Goal: Transaction & Acquisition: Book appointment/travel/reservation

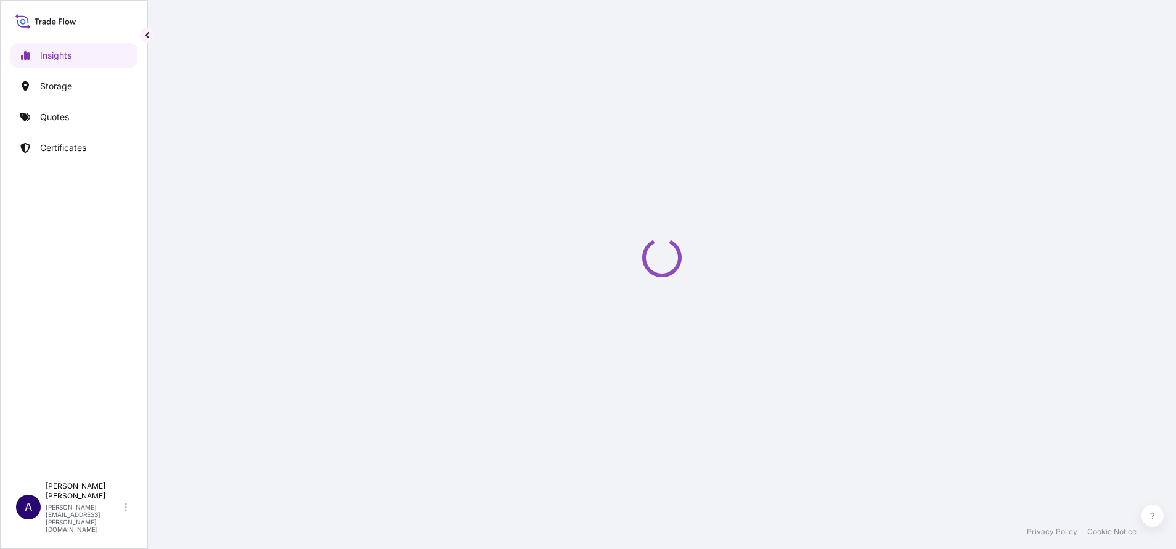
select select "2025"
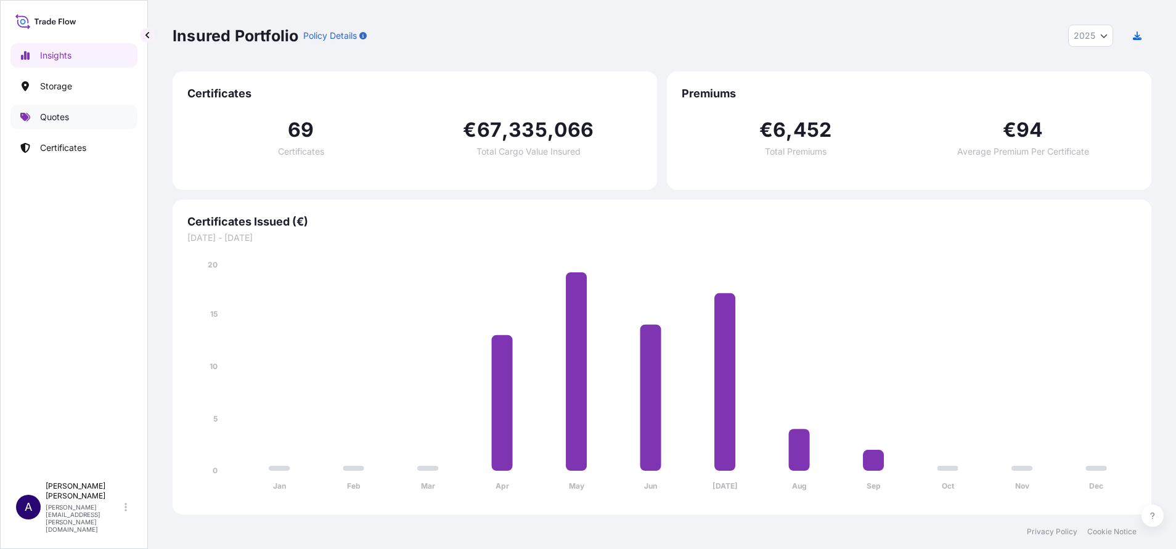
click at [53, 117] on p "Quotes" at bounding box center [54, 117] width 29 height 12
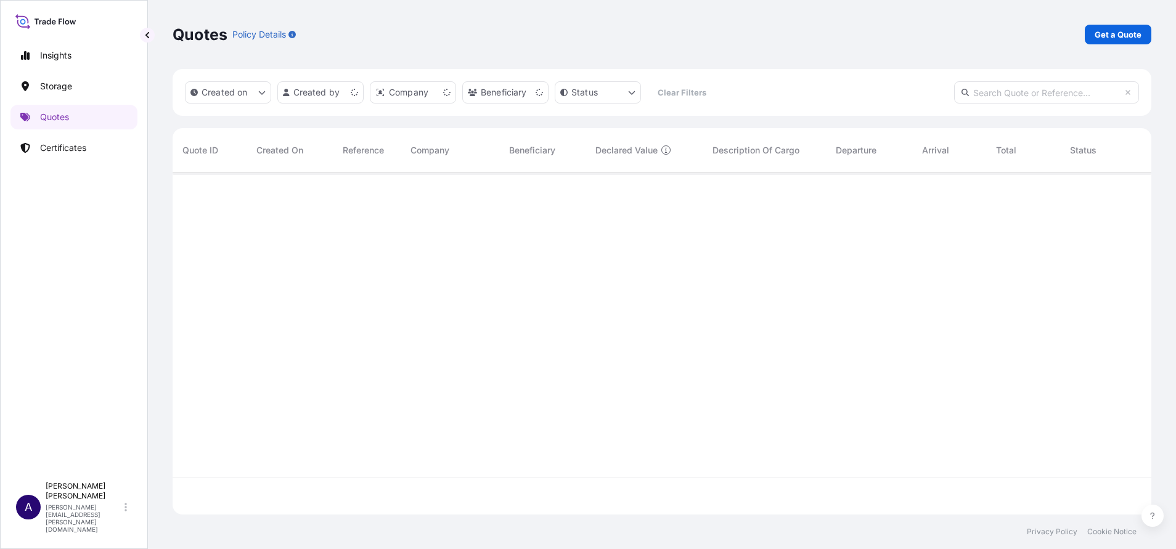
scroll to position [335, 965]
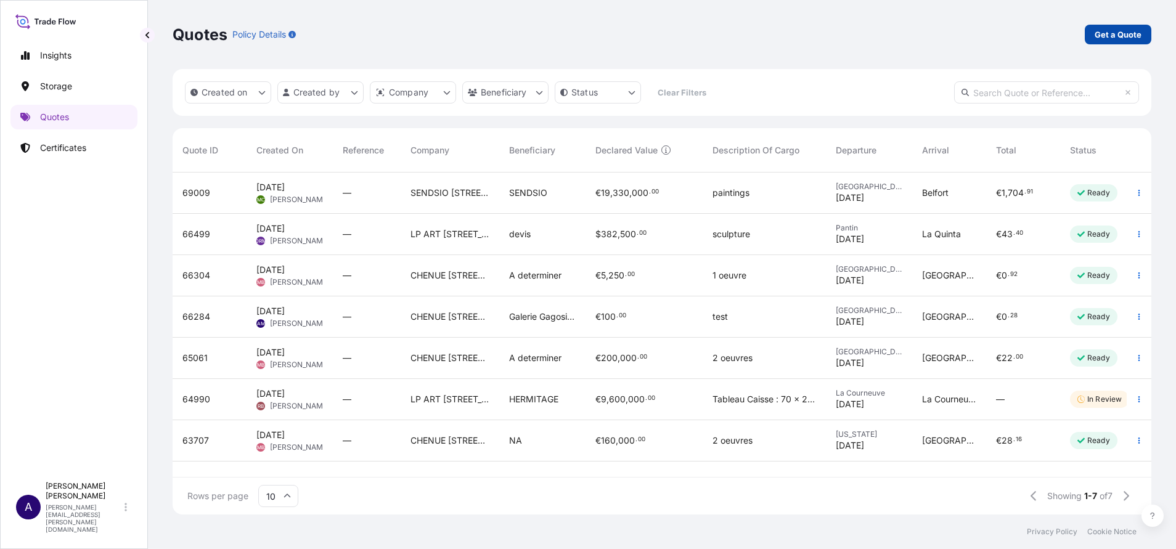
click at [1117, 39] on p "Get a Quote" at bounding box center [1118, 34] width 47 height 12
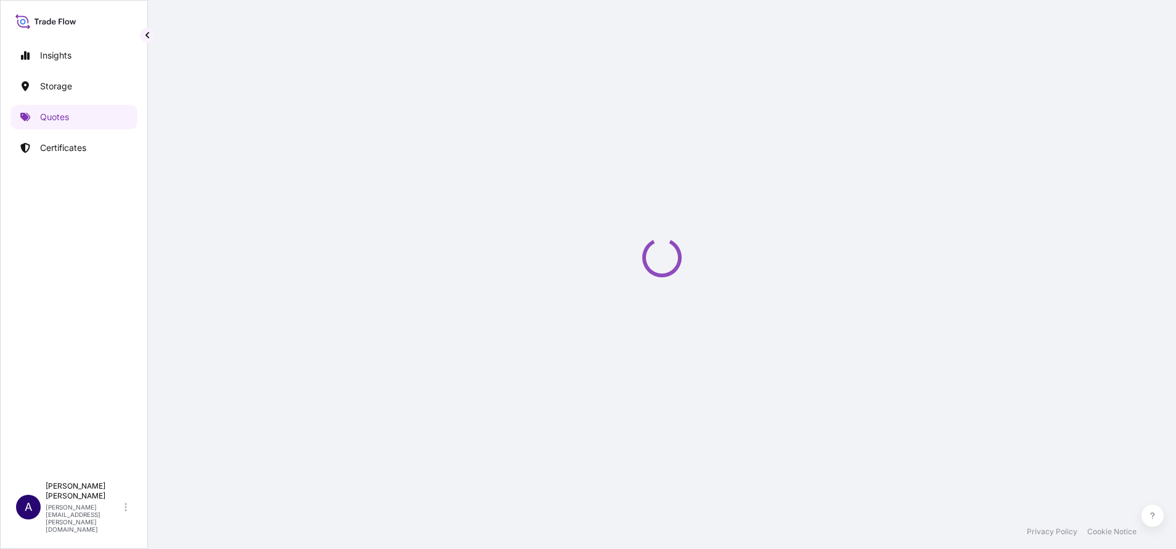
select select "Sea"
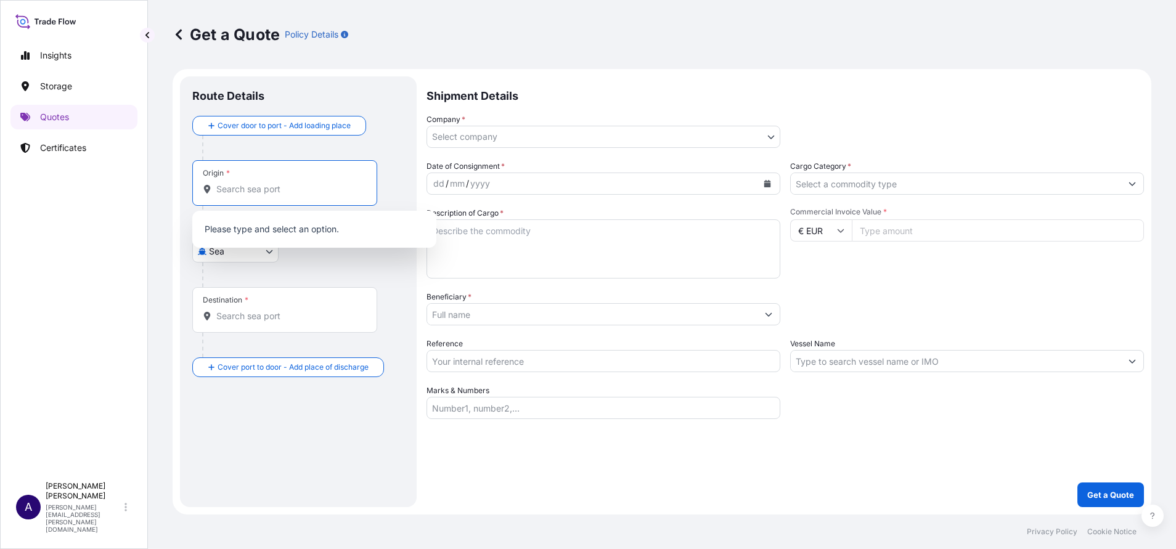
click at [282, 190] on input "Origin *" at bounding box center [288, 189] width 145 height 12
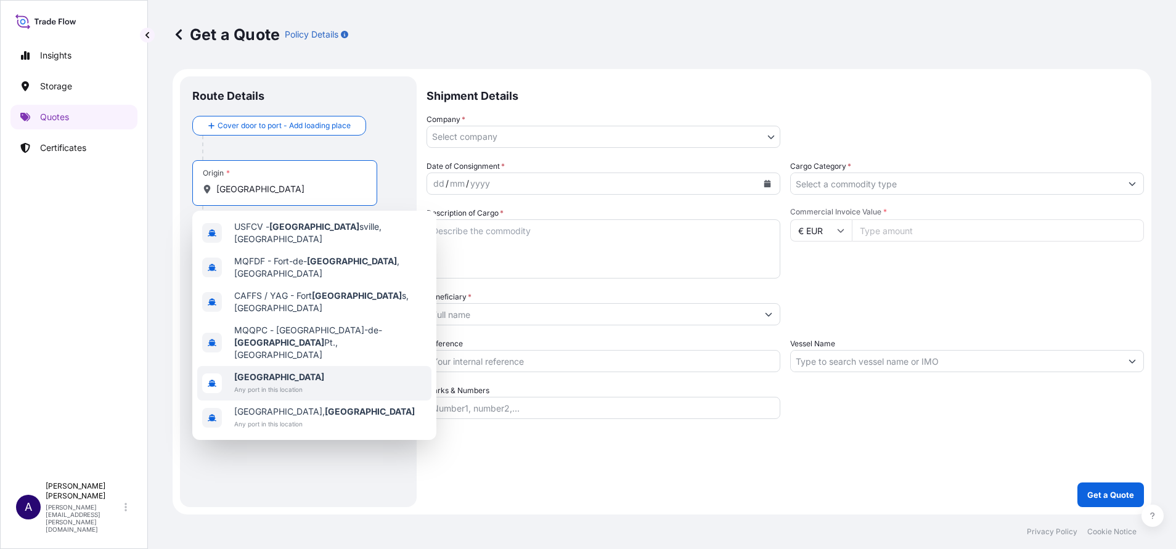
click at [248, 372] on b "[GEOGRAPHIC_DATA]" at bounding box center [279, 377] width 90 height 10
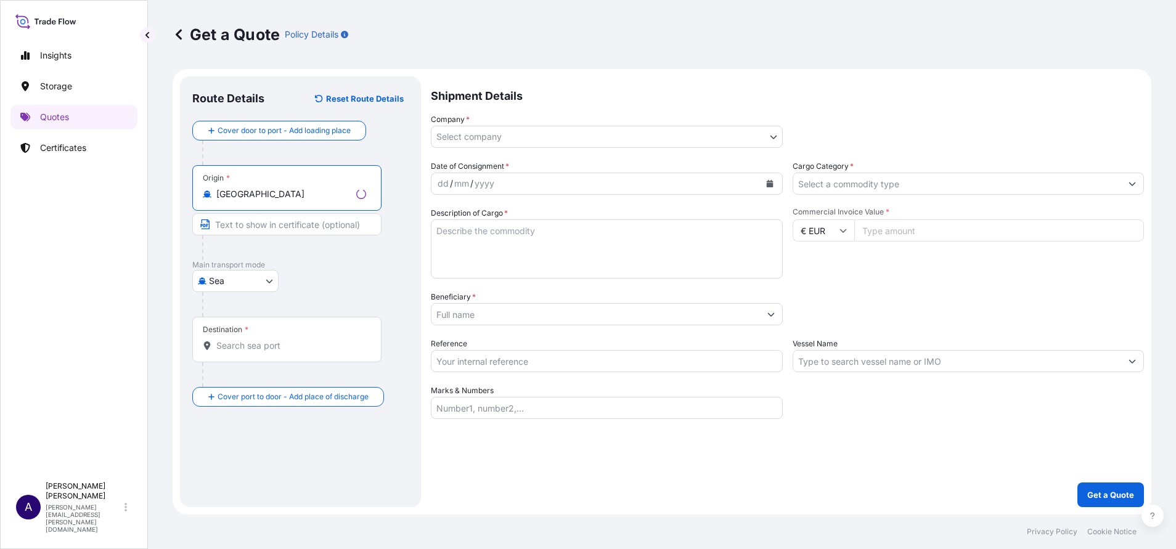
type input "[GEOGRAPHIC_DATA]"
click at [269, 343] on input "Destination *" at bounding box center [291, 346] width 150 height 12
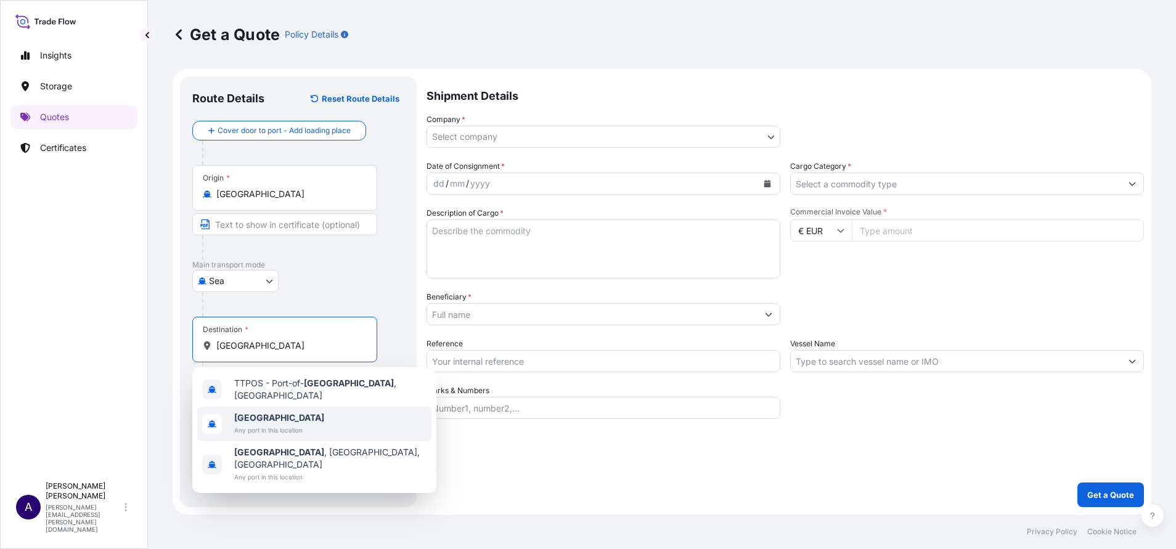
click at [264, 417] on span "[GEOGRAPHIC_DATA]" at bounding box center [279, 418] width 90 height 12
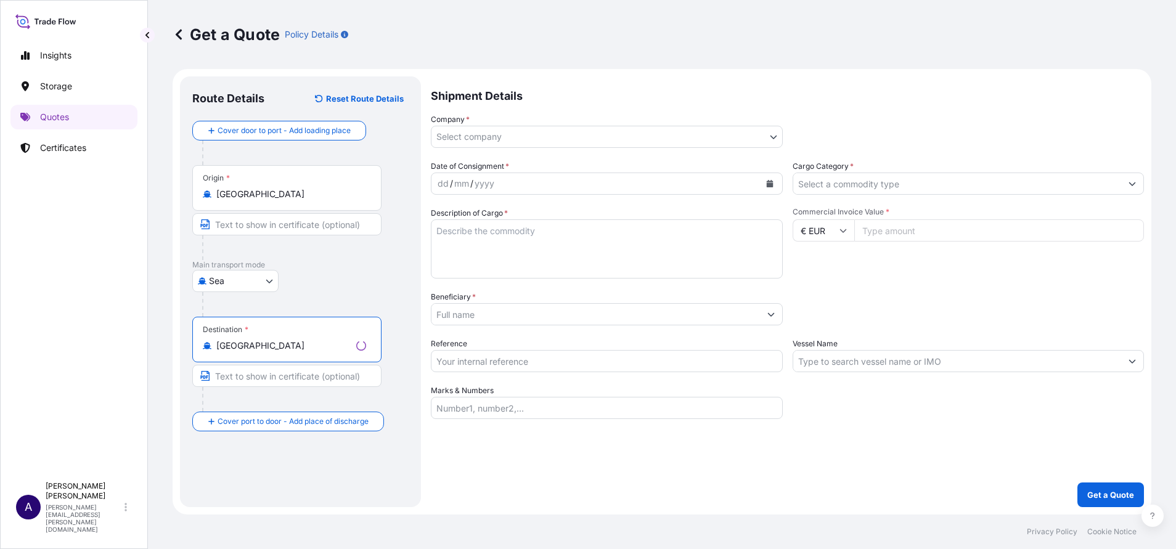
type input "[GEOGRAPHIC_DATA]"
click at [690, 131] on body "6 options available. 0 options available. 3 options available. Insights Storage…" at bounding box center [588, 274] width 1176 height 549
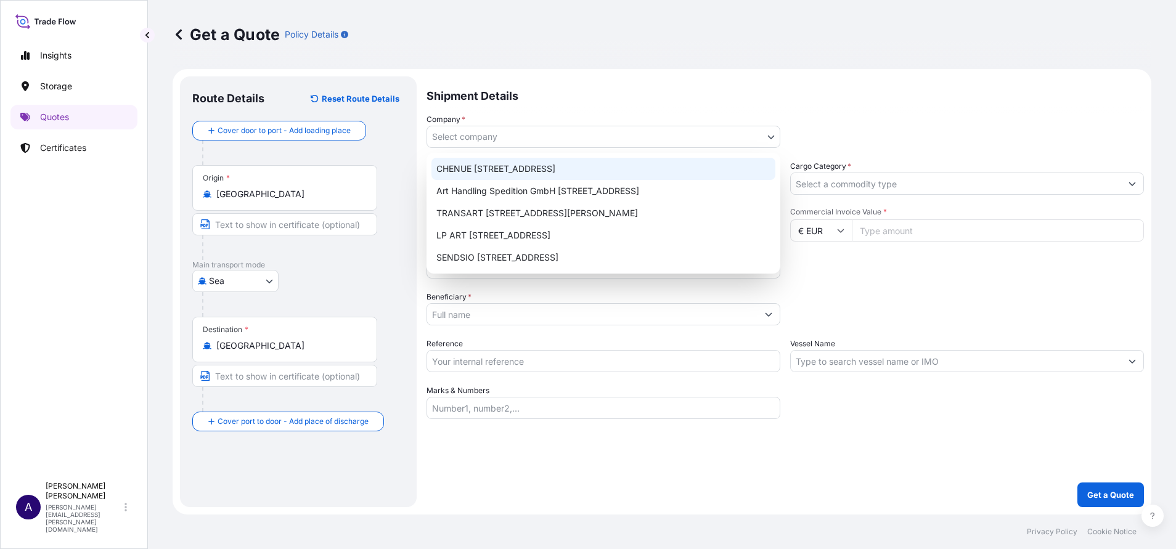
click at [555, 177] on div "CHENUE [STREET_ADDRESS]" at bounding box center [603, 169] width 344 height 22
select select "31990"
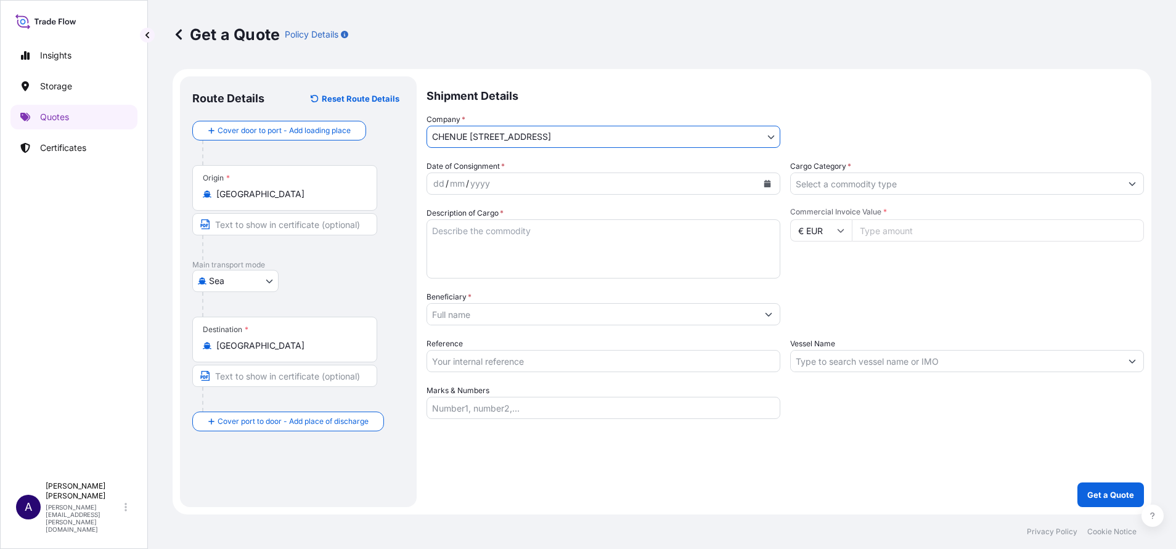
click at [767, 182] on icon "Calendar" at bounding box center [767, 183] width 7 height 7
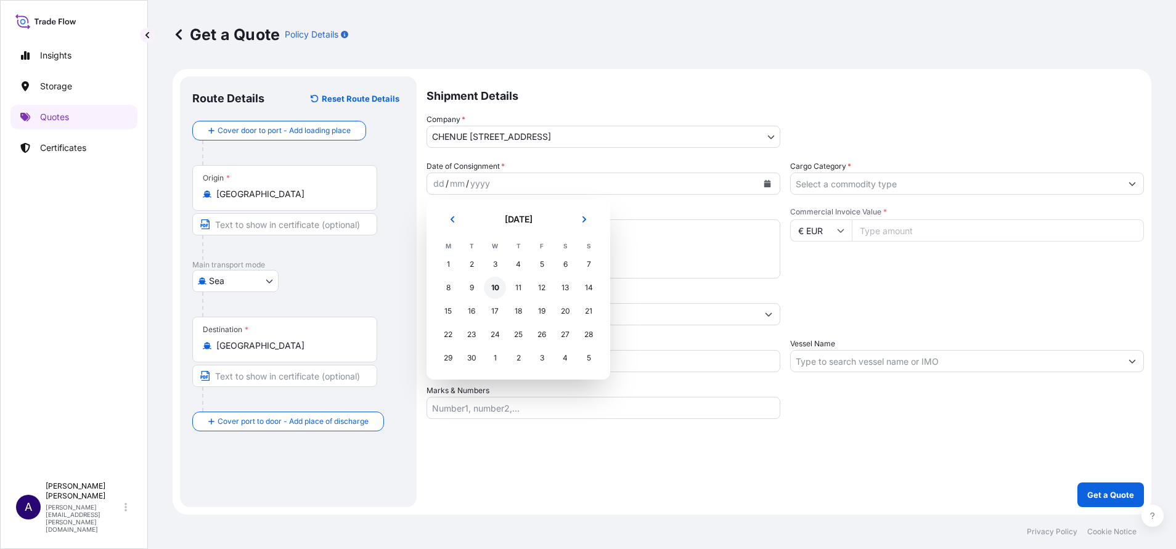
click at [494, 288] on div "10" at bounding box center [495, 288] width 22 height 22
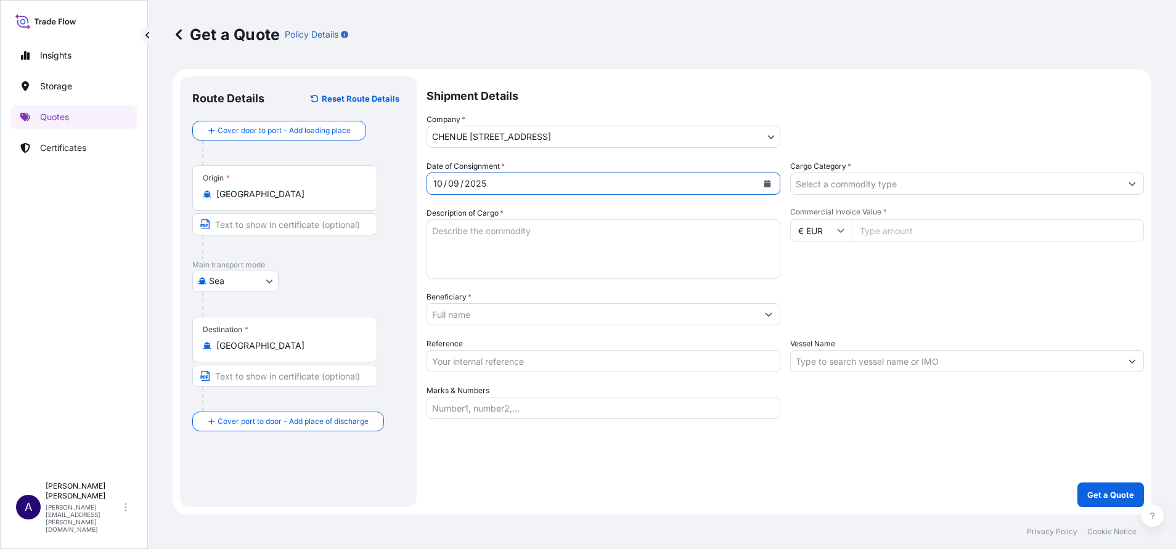
click at [826, 190] on input "Cargo Category *" at bounding box center [956, 184] width 330 height 22
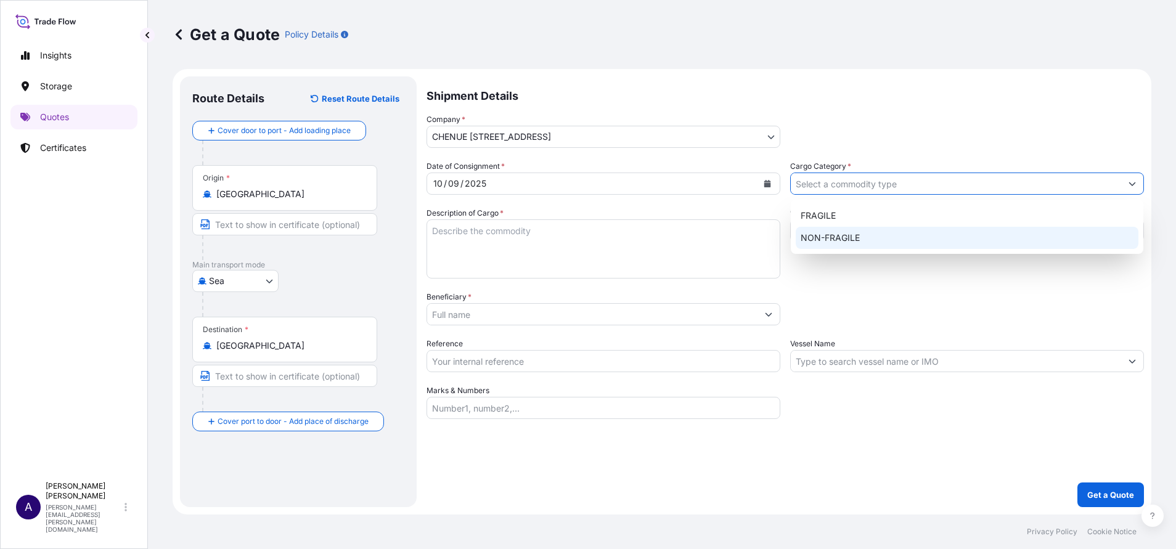
click at [811, 234] on div "NON-FRAGILE" at bounding box center [967, 238] width 343 height 22
type input "NON-FRAGILE"
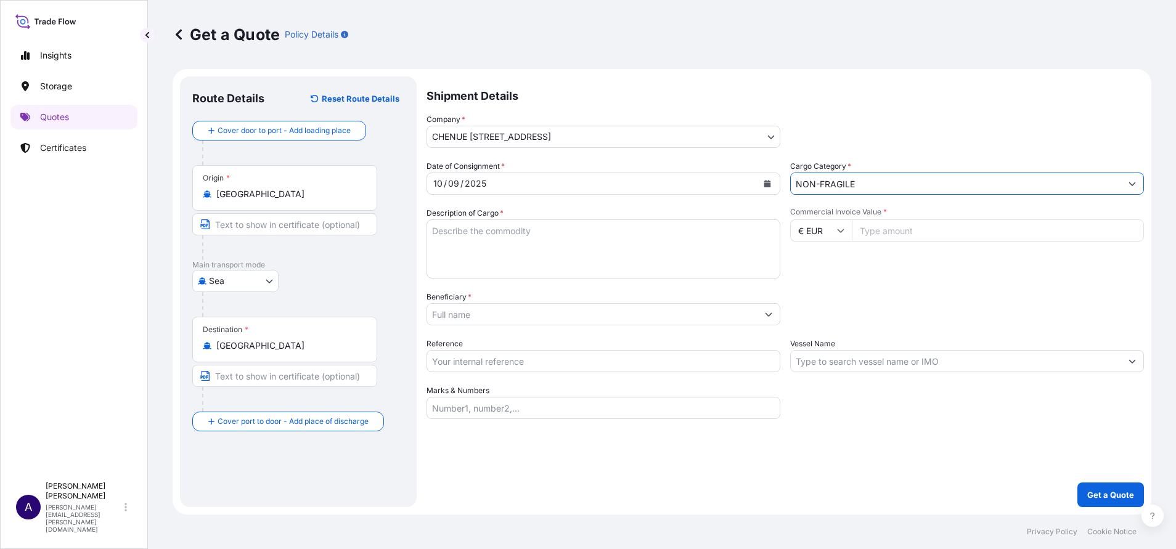
click at [687, 236] on textarea "Description of Cargo *" at bounding box center [603, 248] width 354 height 59
type textarea "test"
click at [907, 235] on input "Commercial Invoice Value *" at bounding box center [998, 230] width 292 height 22
type input "100"
click at [768, 314] on icon "Show suggestions" at bounding box center [768, 314] width 7 height 7
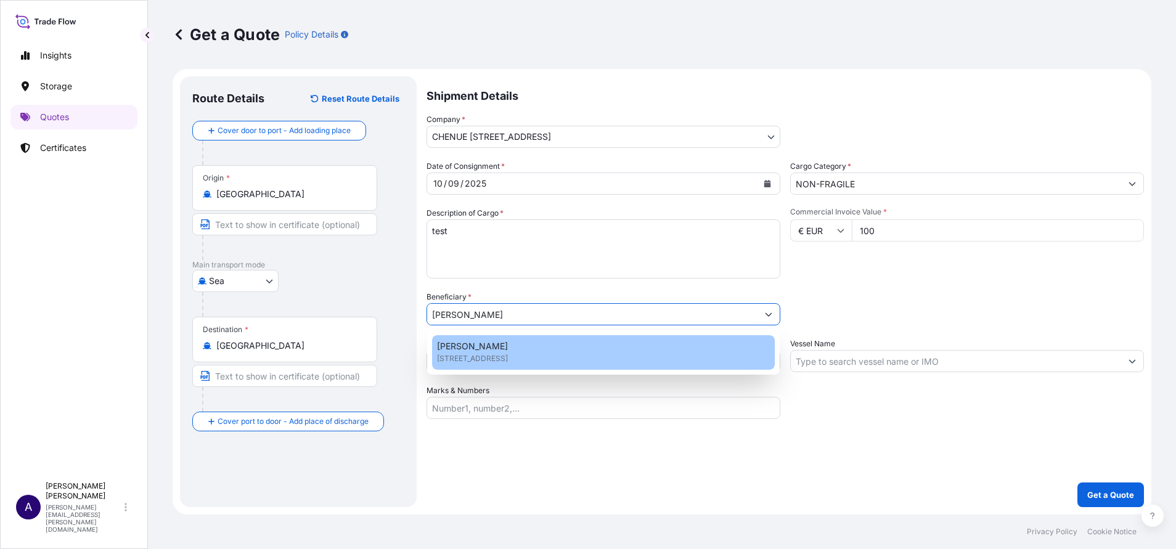
click at [508, 357] on span "[STREET_ADDRESS]" at bounding box center [472, 359] width 71 height 12
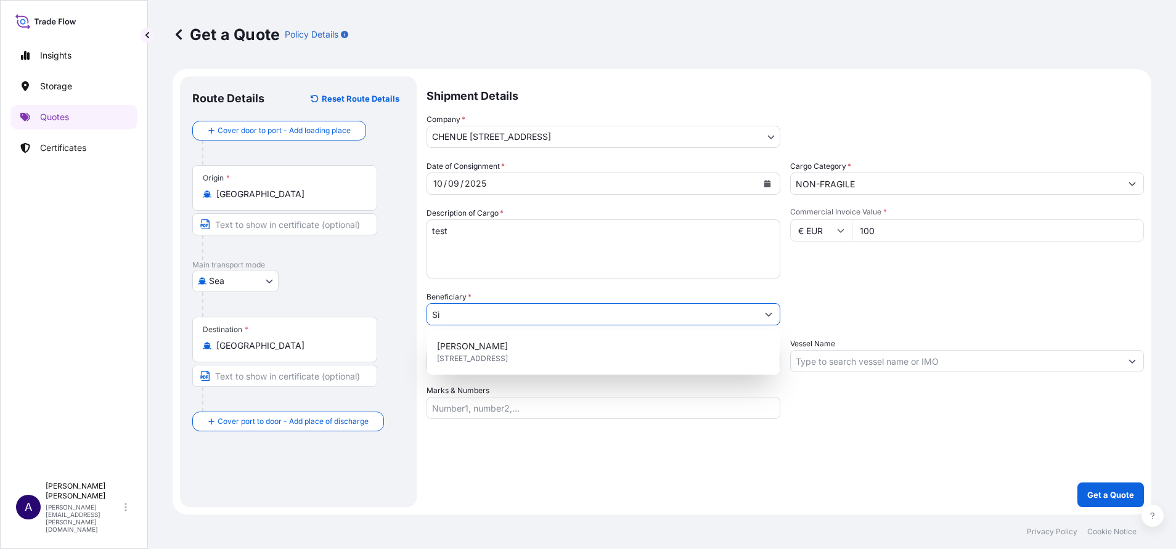
type input "S"
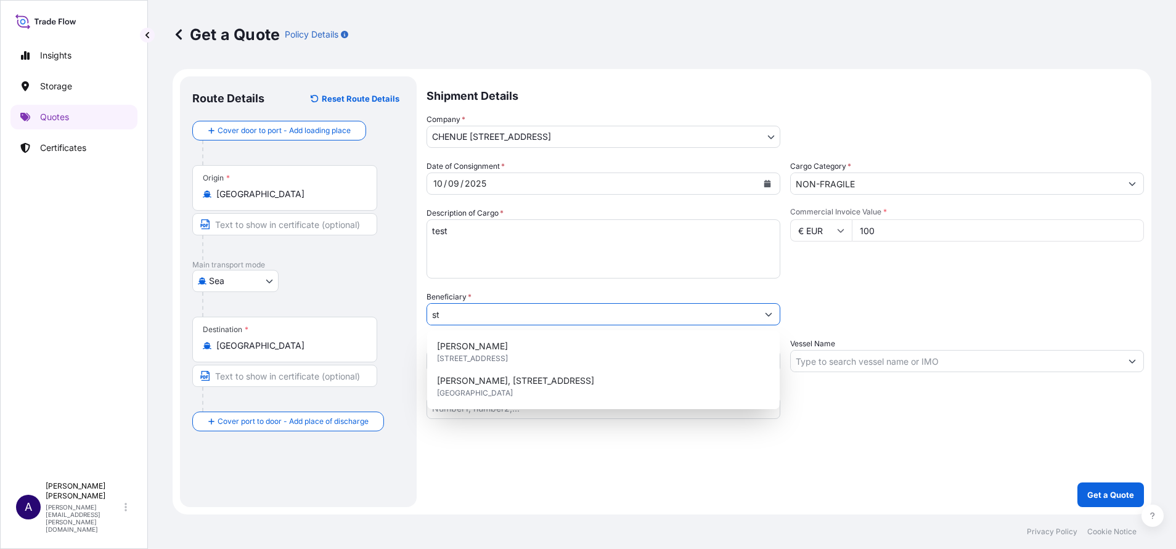
type input "s"
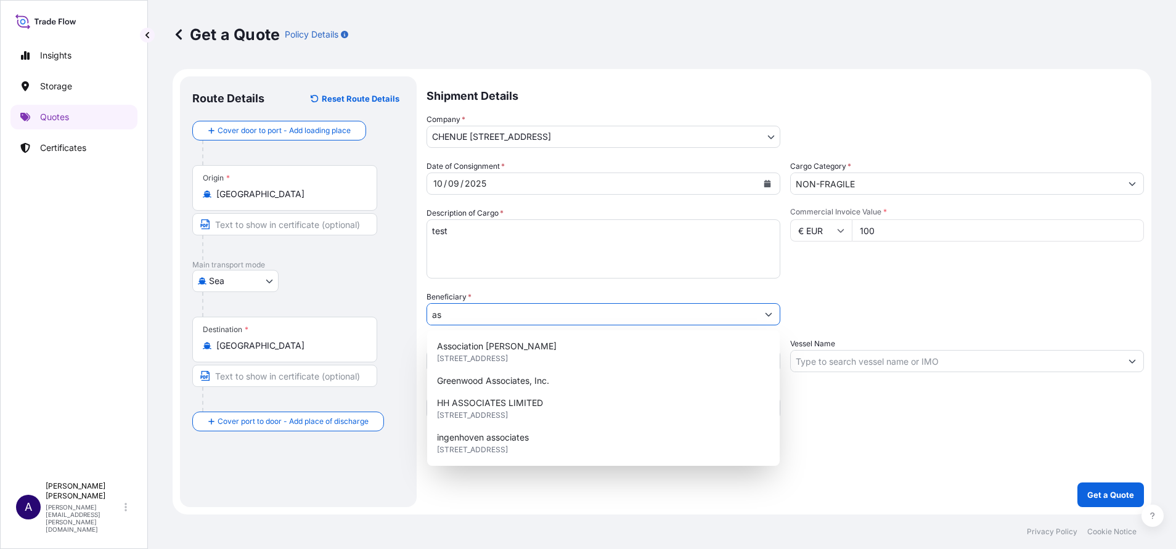
type input "a"
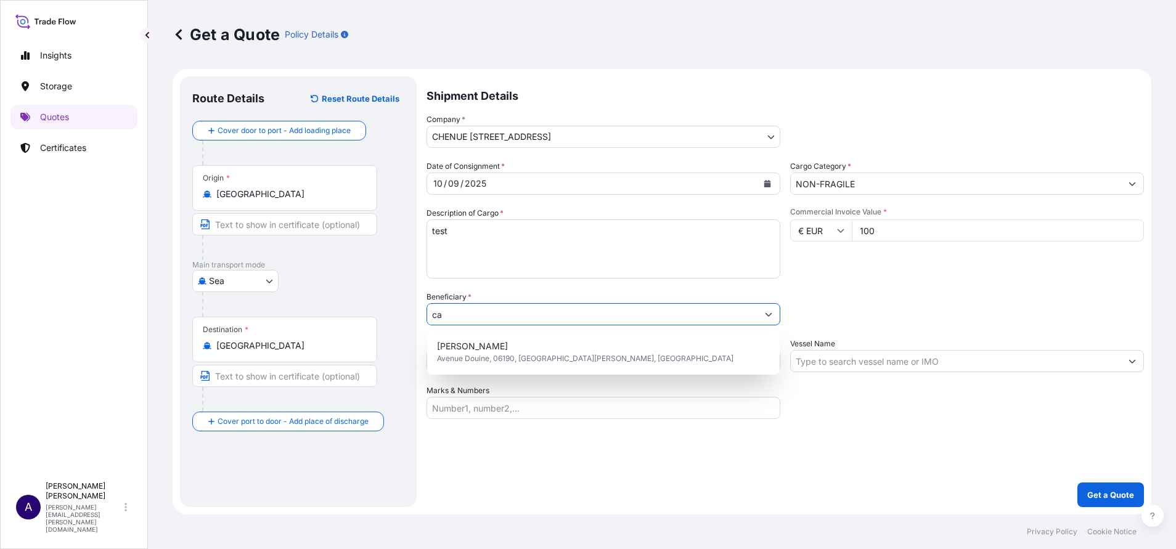
type input "c"
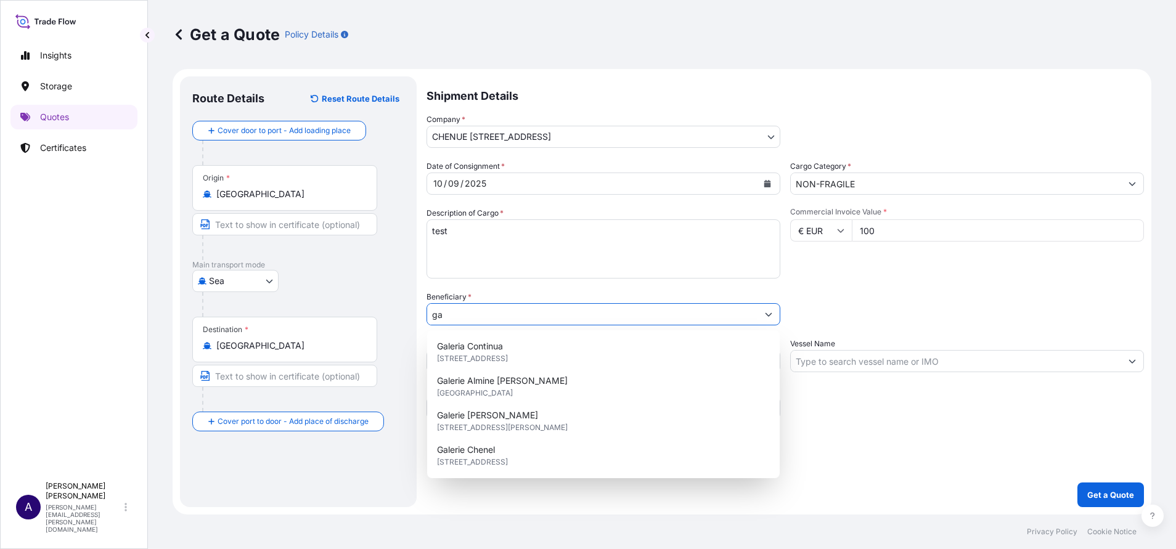
type input "g"
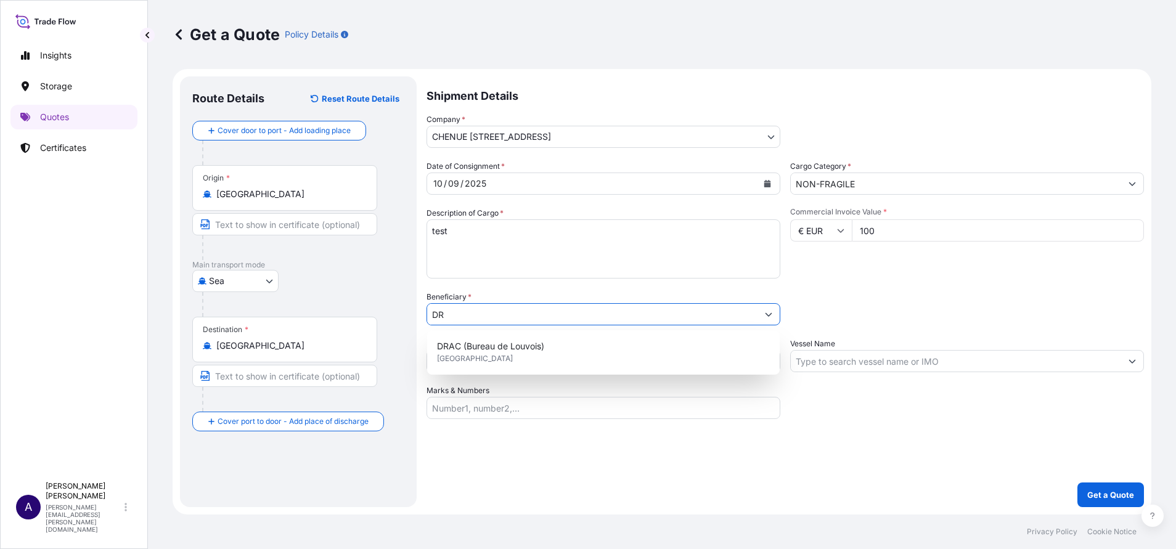
type input "D"
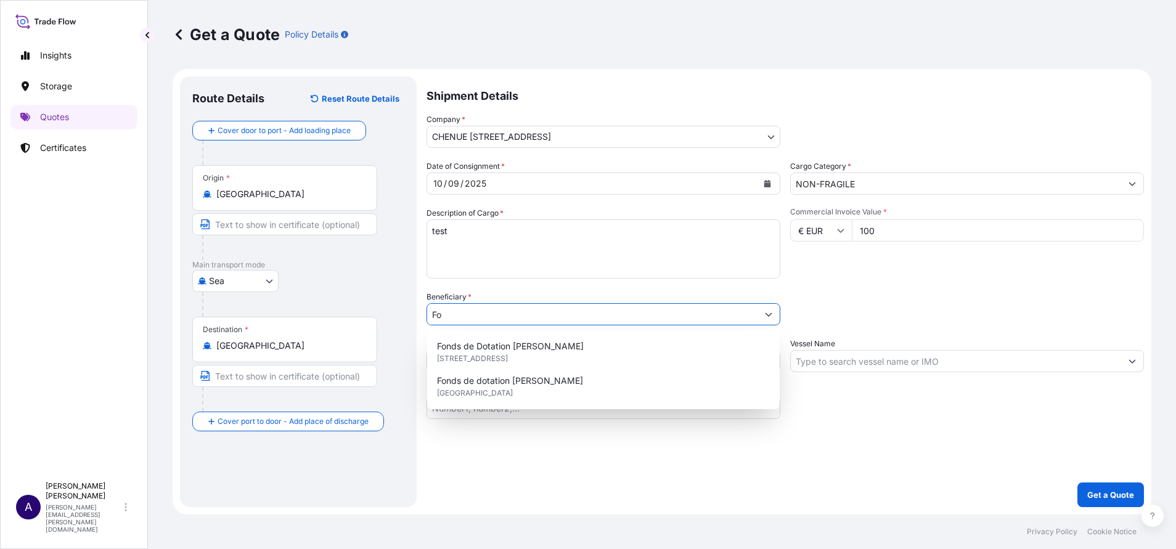
type input "F"
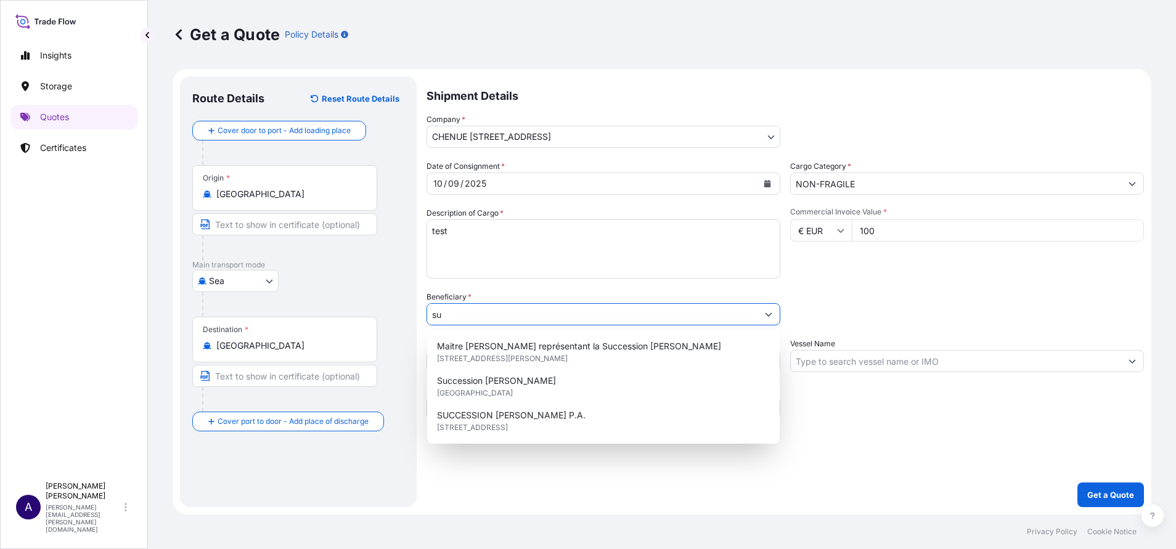
type input "s"
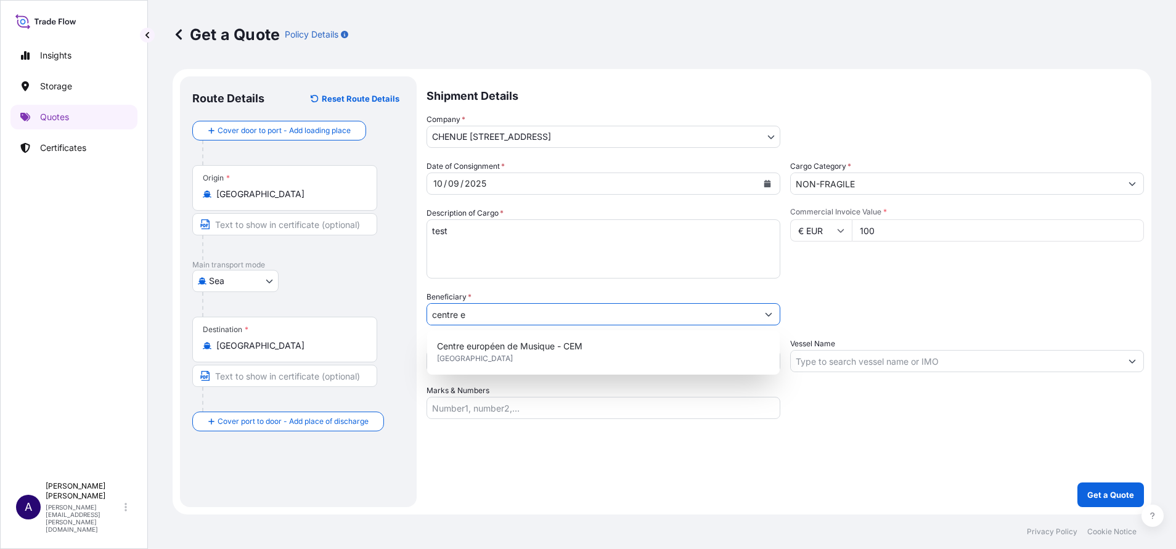
type input "centre e"
